Goal: Task Accomplishment & Management: Manage account settings

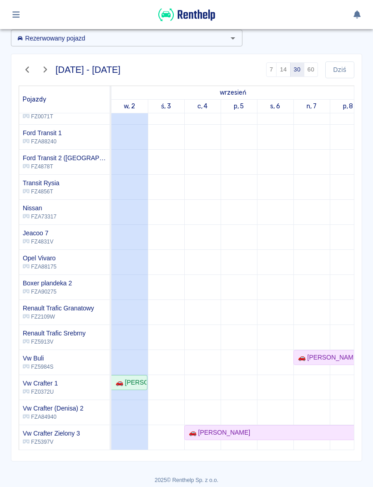
click at [343, 74] on button "Dziś" at bounding box center [340, 69] width 29 height 17
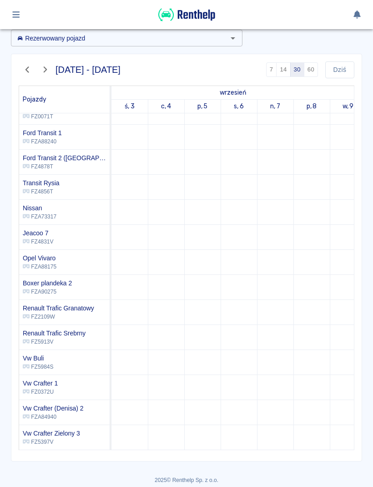
scroll to position [164, 0]
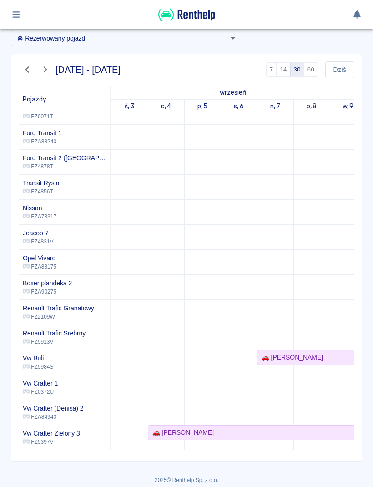
click at [349, 73] on button "Dziś" at bounding box center [340, 69] width 29 height 17
click at [347, 64] on button "Dziś" at bounding box center [340, 69] width 29 height 17
click at [342, 64] on button "Dziś" at bounding box center [340, 69] width 29 height 17
click at [347, 65] on button "Dziś" at bounding box center [340, 69] width 29 height 17
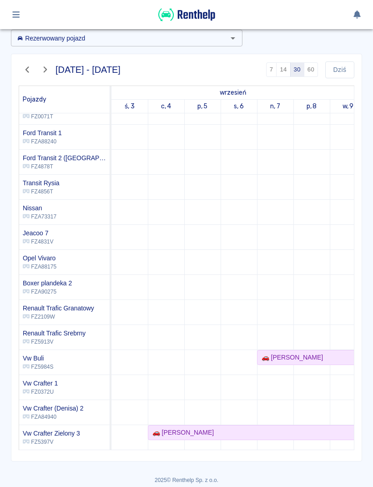
click at [346, 65] on button "Dziś" at bounding box center [340, 69] width 29 height 17
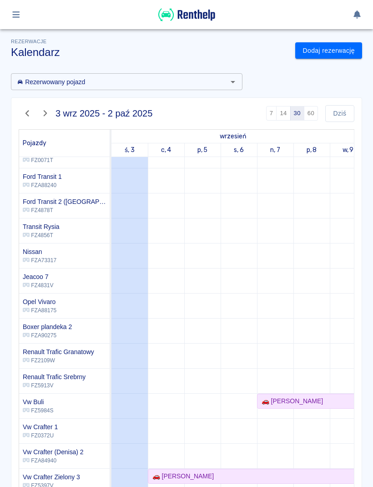
scroll to position [164, 0]
click at [18, 19] on button "button" at bounding box center [16, 14] width 18 height 15
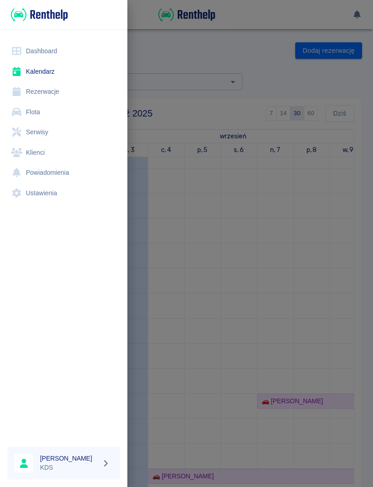
click at [46, 97] on link "Rezerwacje" at bounding box center [63, 92] width 113 height 20
